Goal: Information Seeking & Learning: Learn about a topic

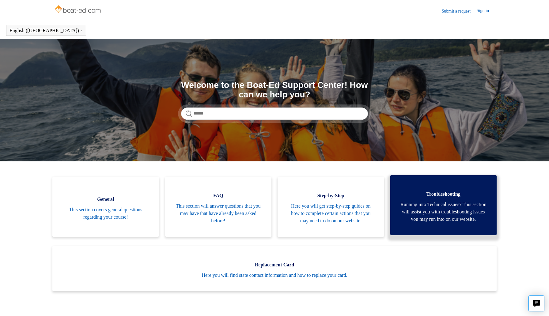
click at [422, 222] on span "Running into Technical issues? This section will assist you with troubleshootin…" at bounding box center [443, 212] width 88 height 22
